Goal: Information Seeking & Learning: Understand process/instructions

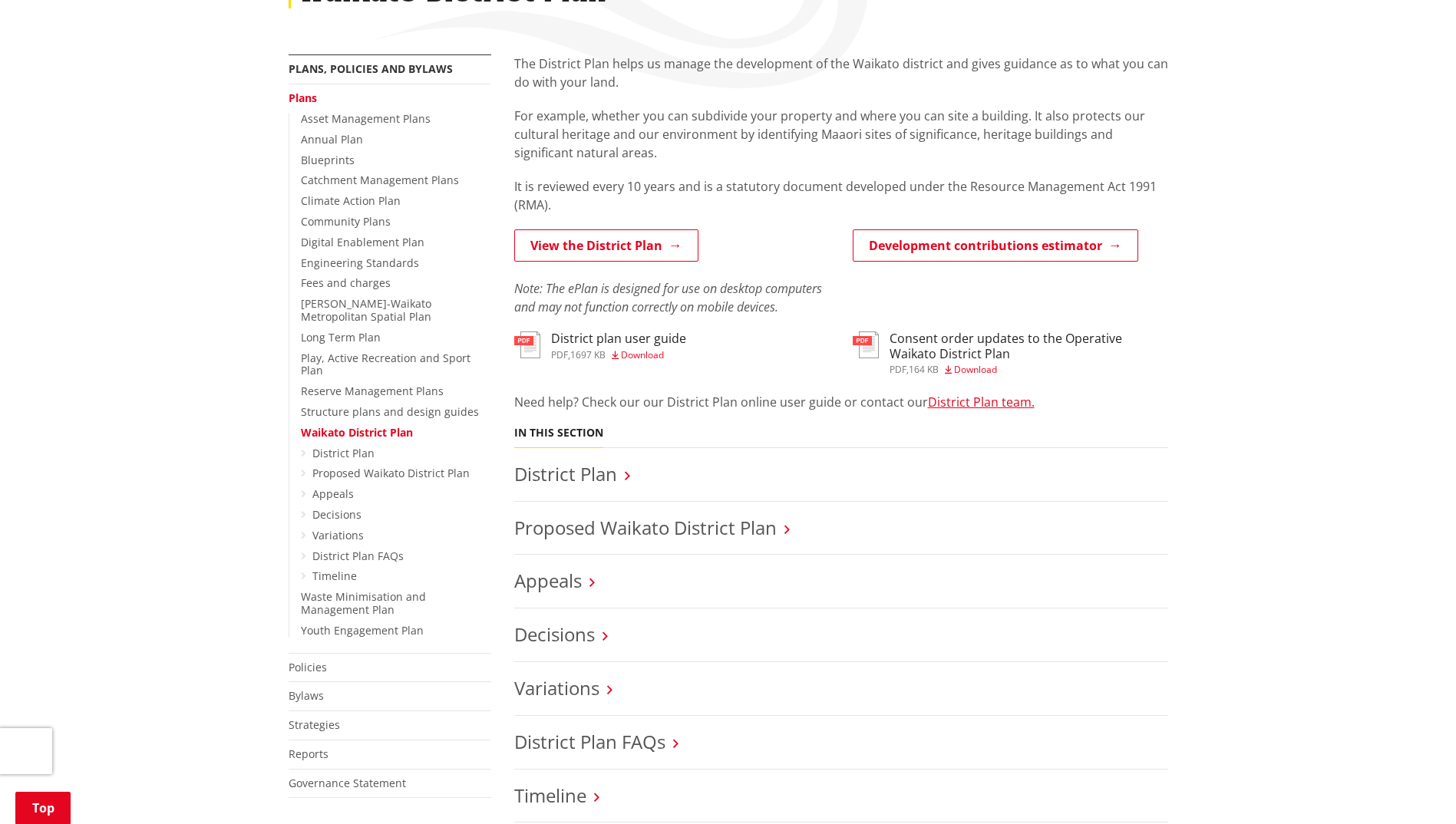
scroll to position [307, 0]
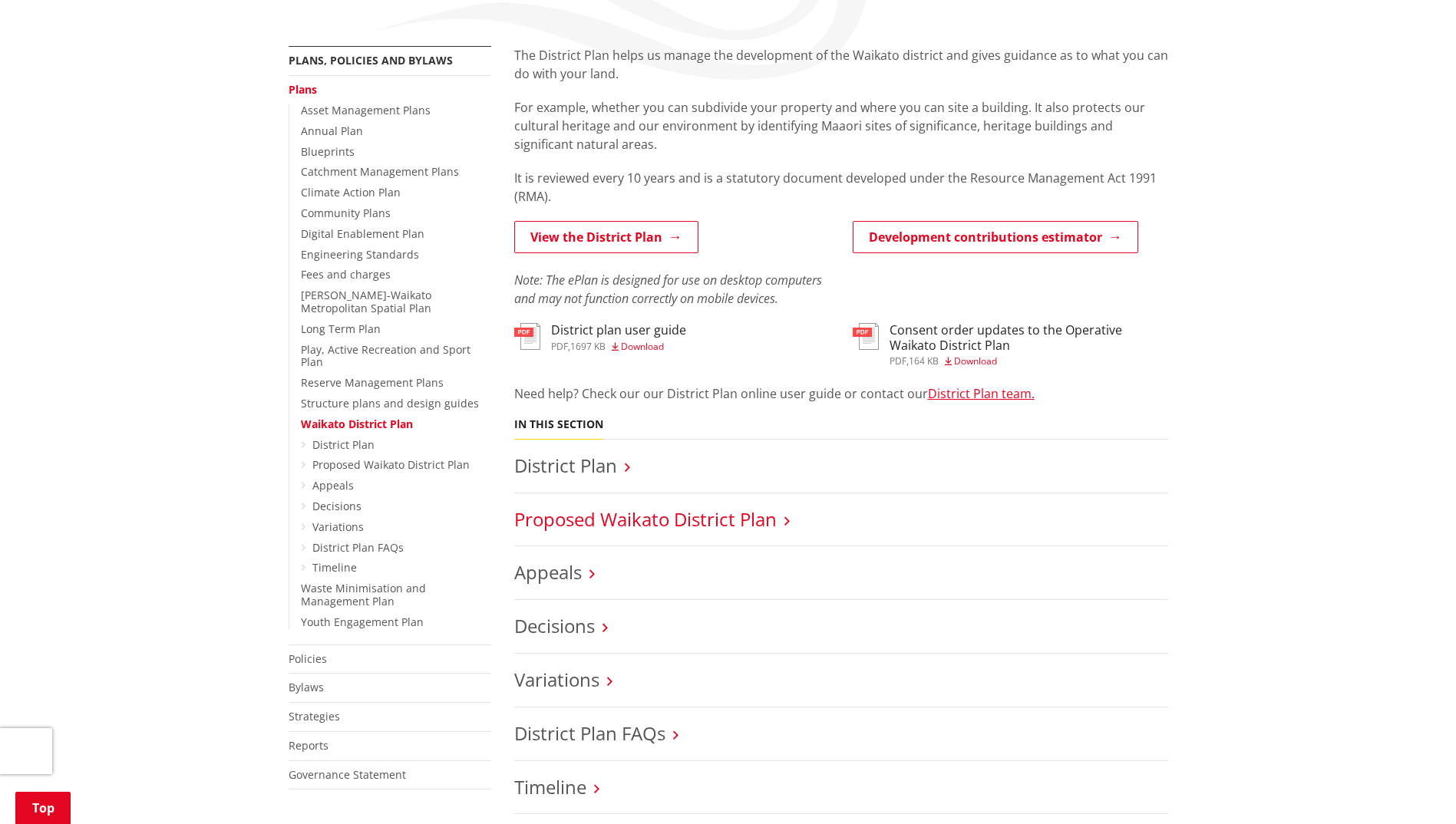
click at [693, 520] on link "Proposed Waikato District Plan" at bounding box center [645, 519] width 262 height 25
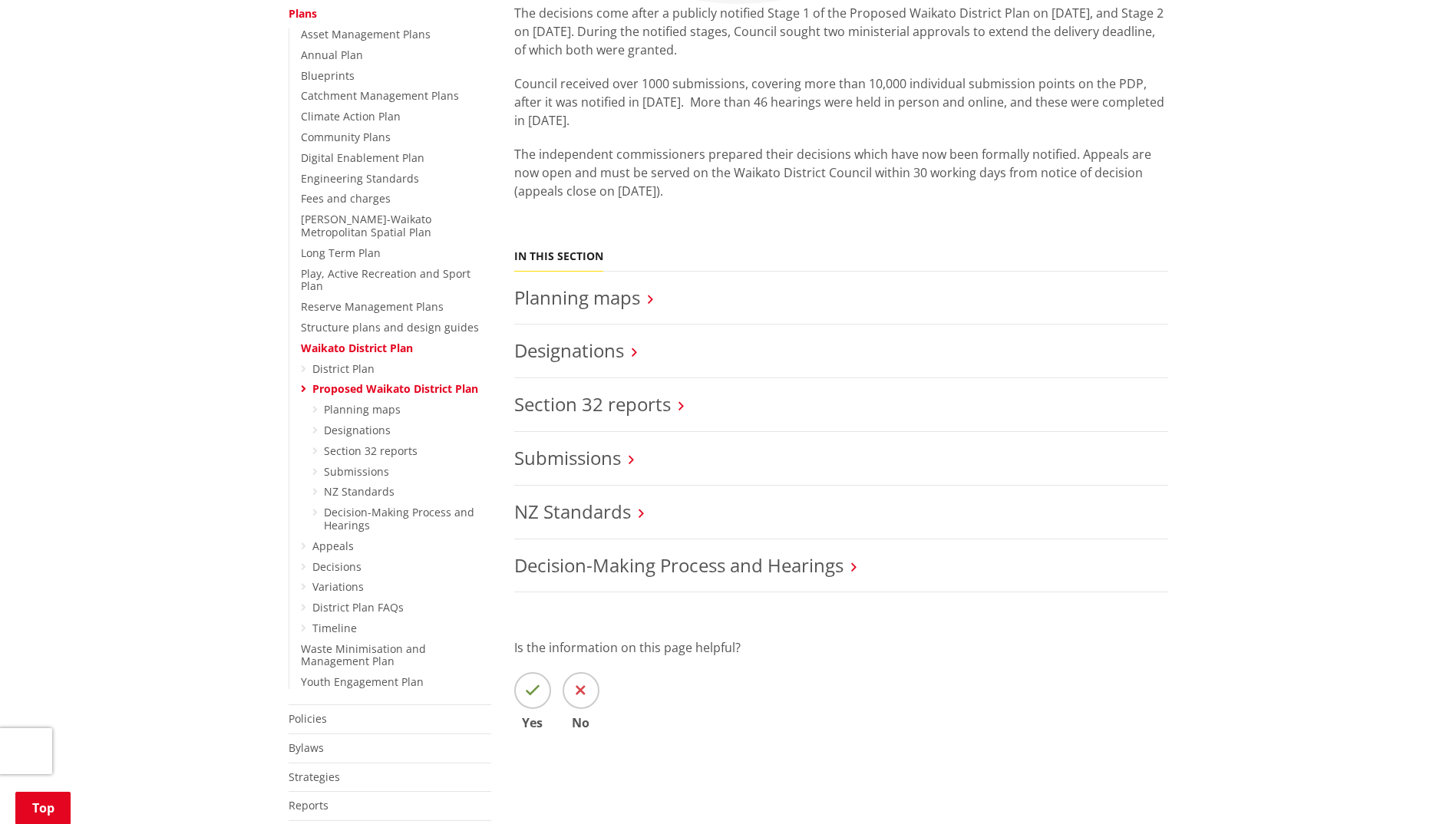
scroll to position [384, 0]
click at [381, 504] on link "Decision-Making Process and Hearings" at bounding box center [399, 518] width 150 height 28
click at [444, 504] on link "Decision-Making Process and Hearings" at bounding box center [399, 518] width 150 height 28
click at [356, 506] on link "Decision-Making Process and Hearings" at bounding box center [399, 518] width 150 height 28
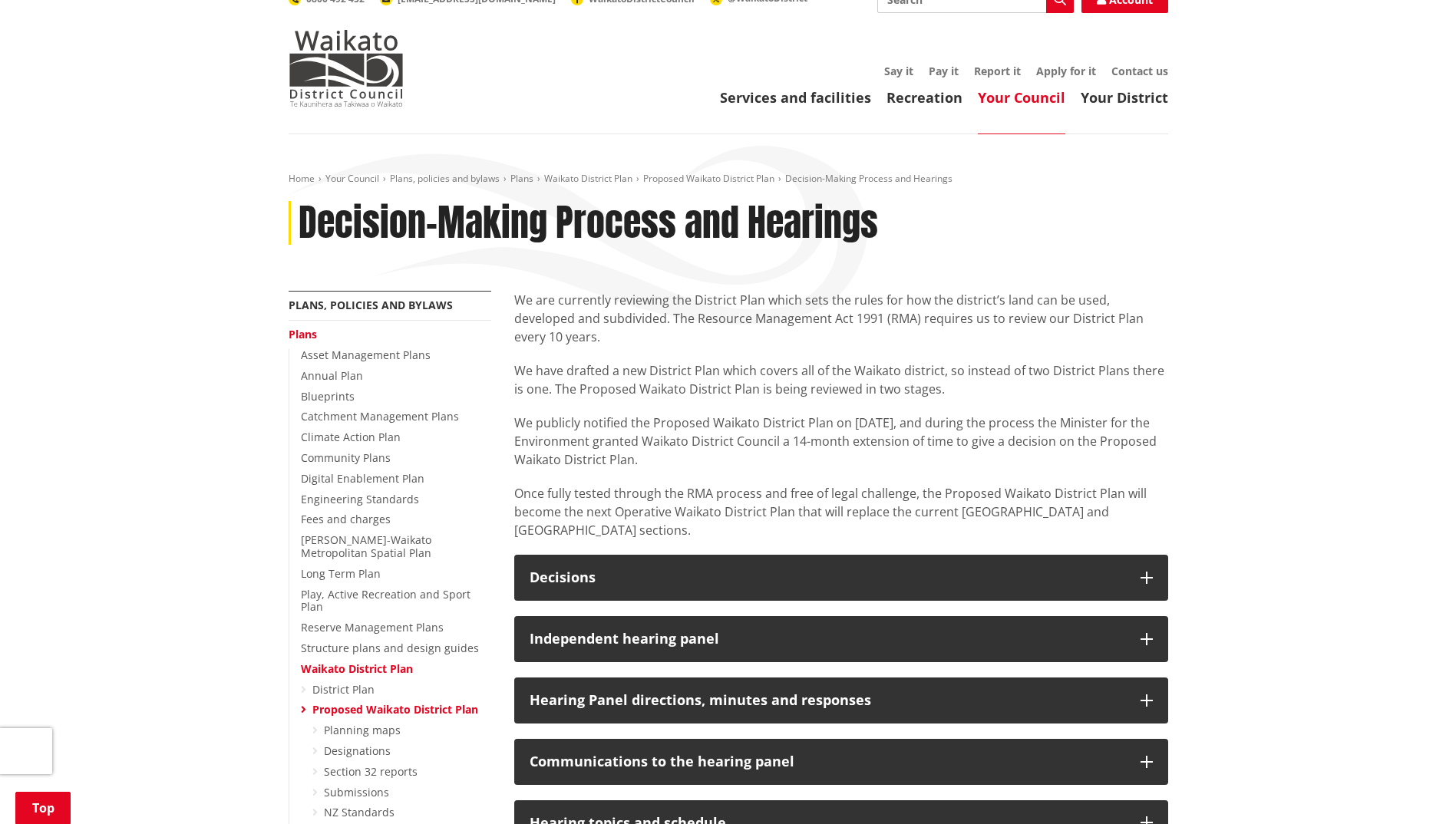
scroll to position [307, 0]
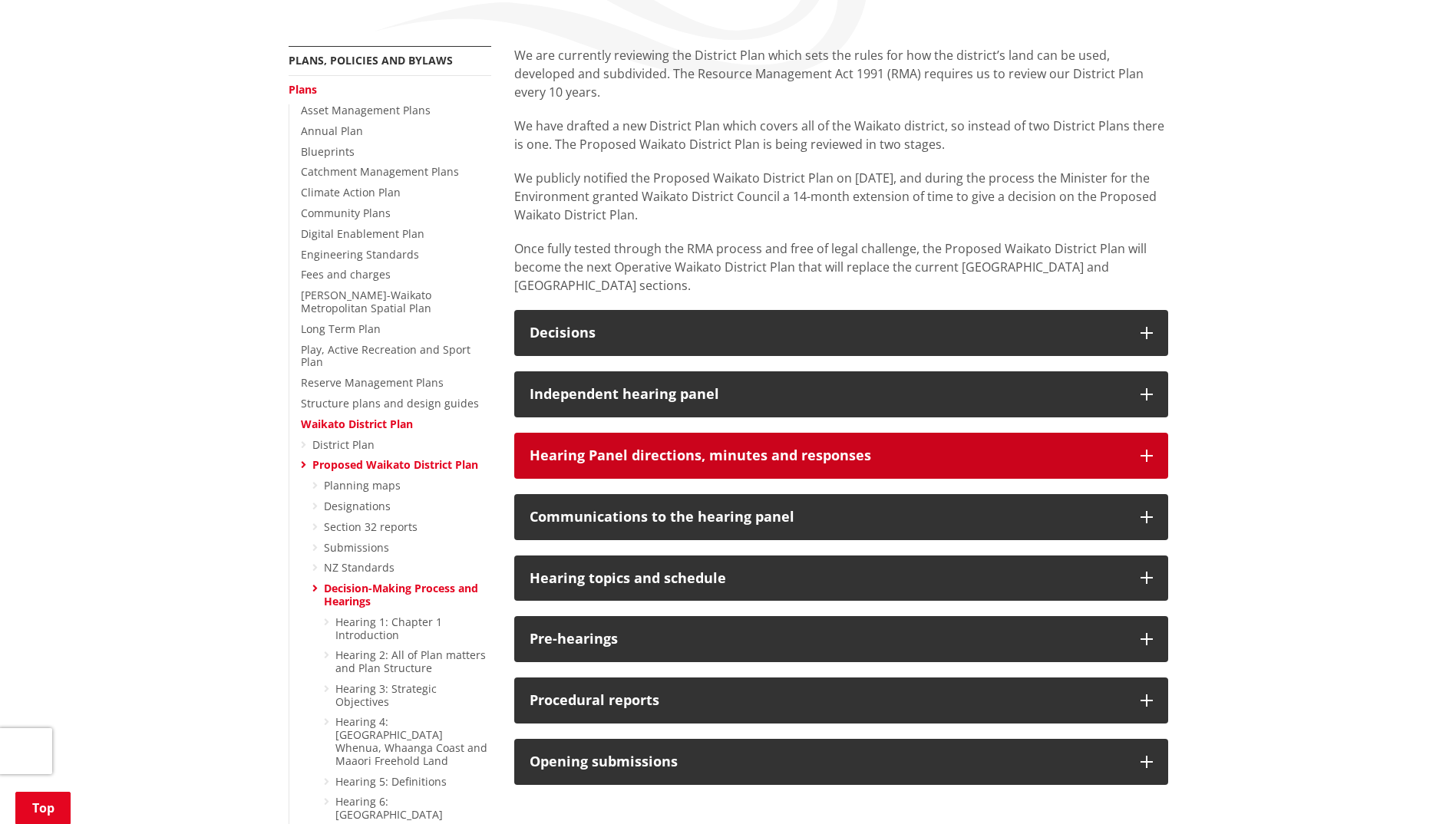
click at [729, 432] on button "Hearing Panel directions, minutes and responses" at bounding box center [841, 455] width 654 height 46
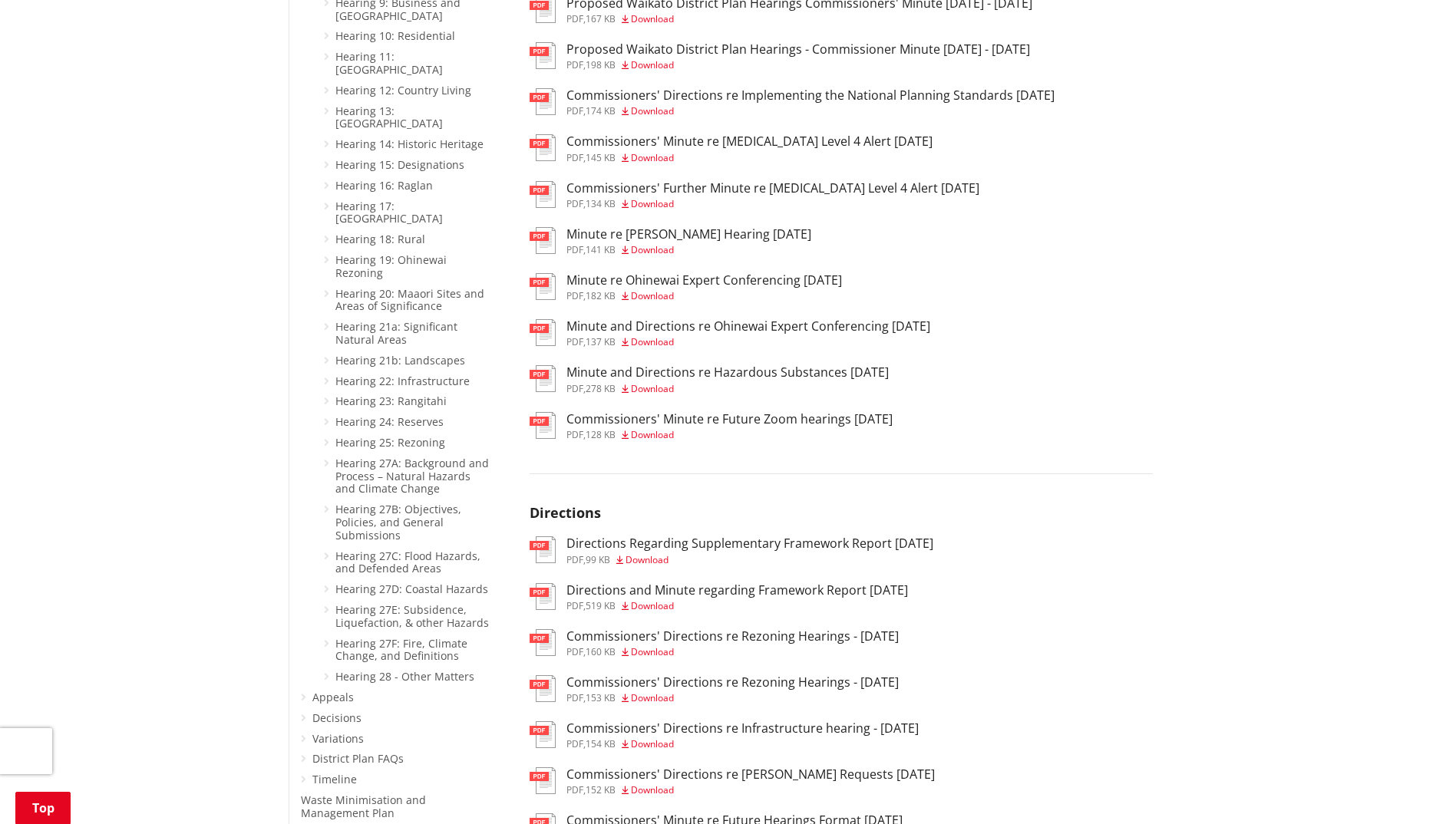
scroll to position [1457, 0]
